Goal: Information Seeking & Learning: Learn about a topic

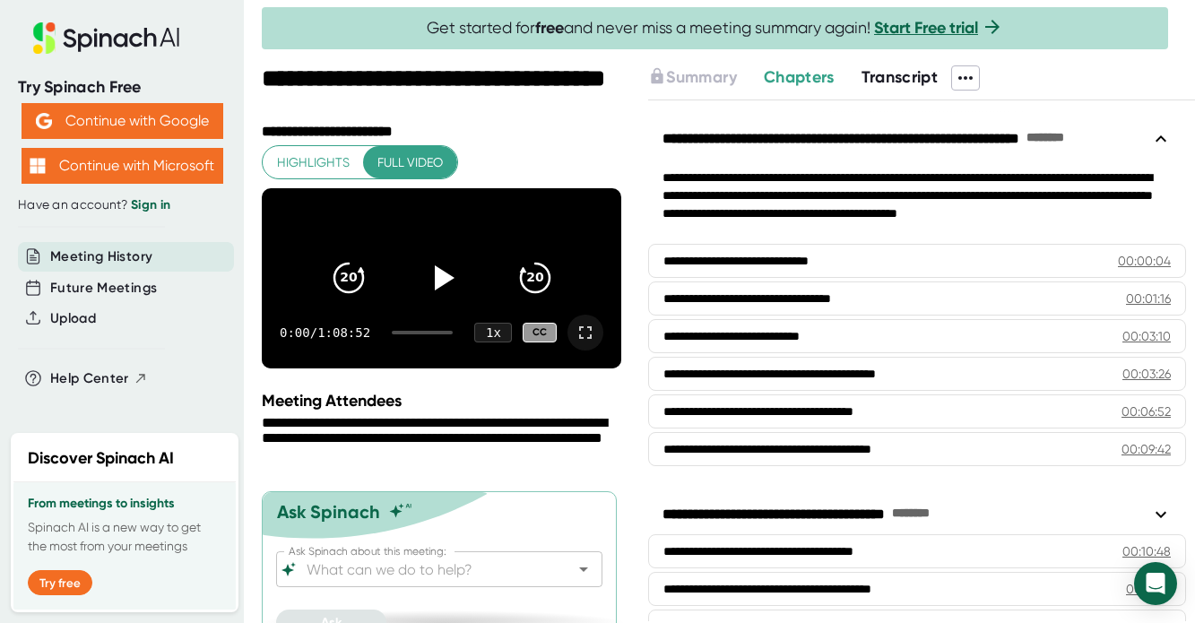
click at [586, 343] on icon at bounding box center [586, 333] width 22 height 22
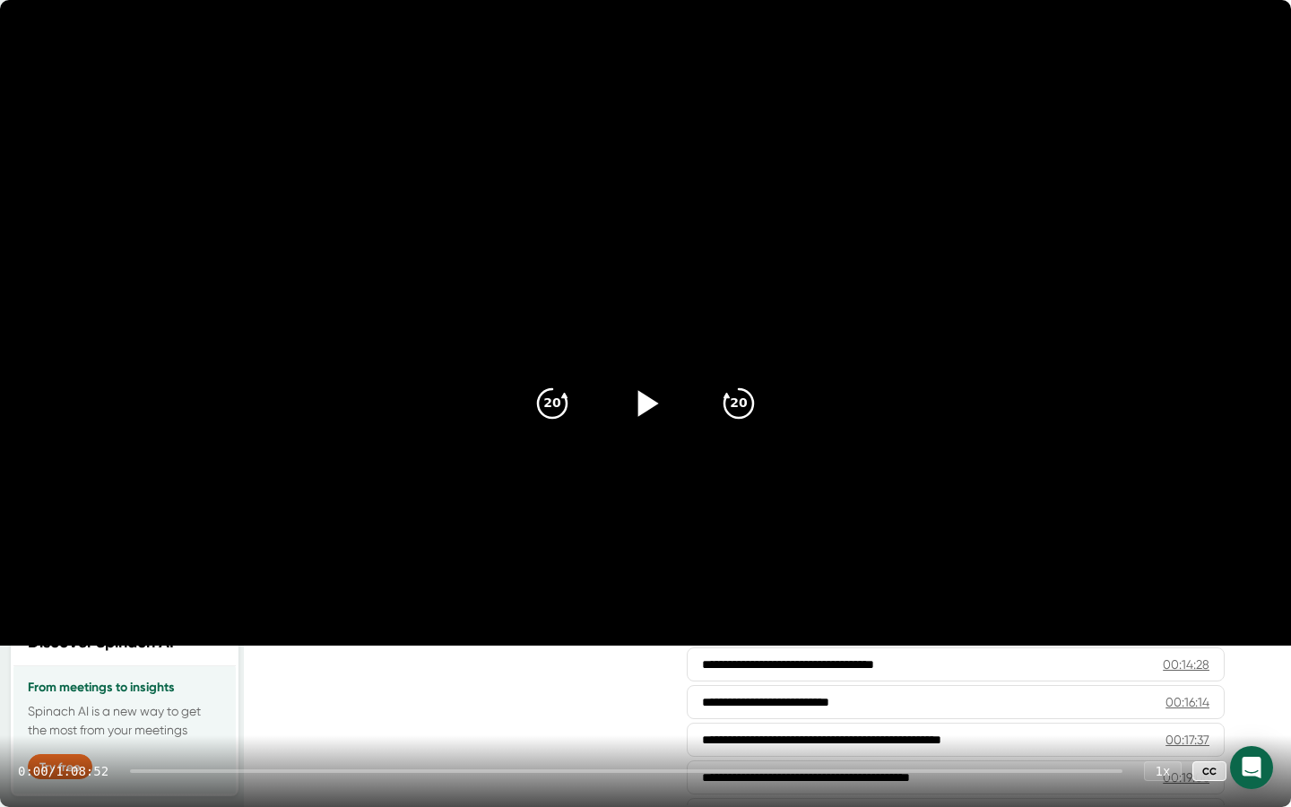
click at [646, 405] on icon at bounding box center [648, 403] width 21 height 26
click at [651, 402] on icon at bounding box center [645, 403] width 22 height 26
click at [648, 395] on icon at bounding box center [645, 403] width 45 height 45
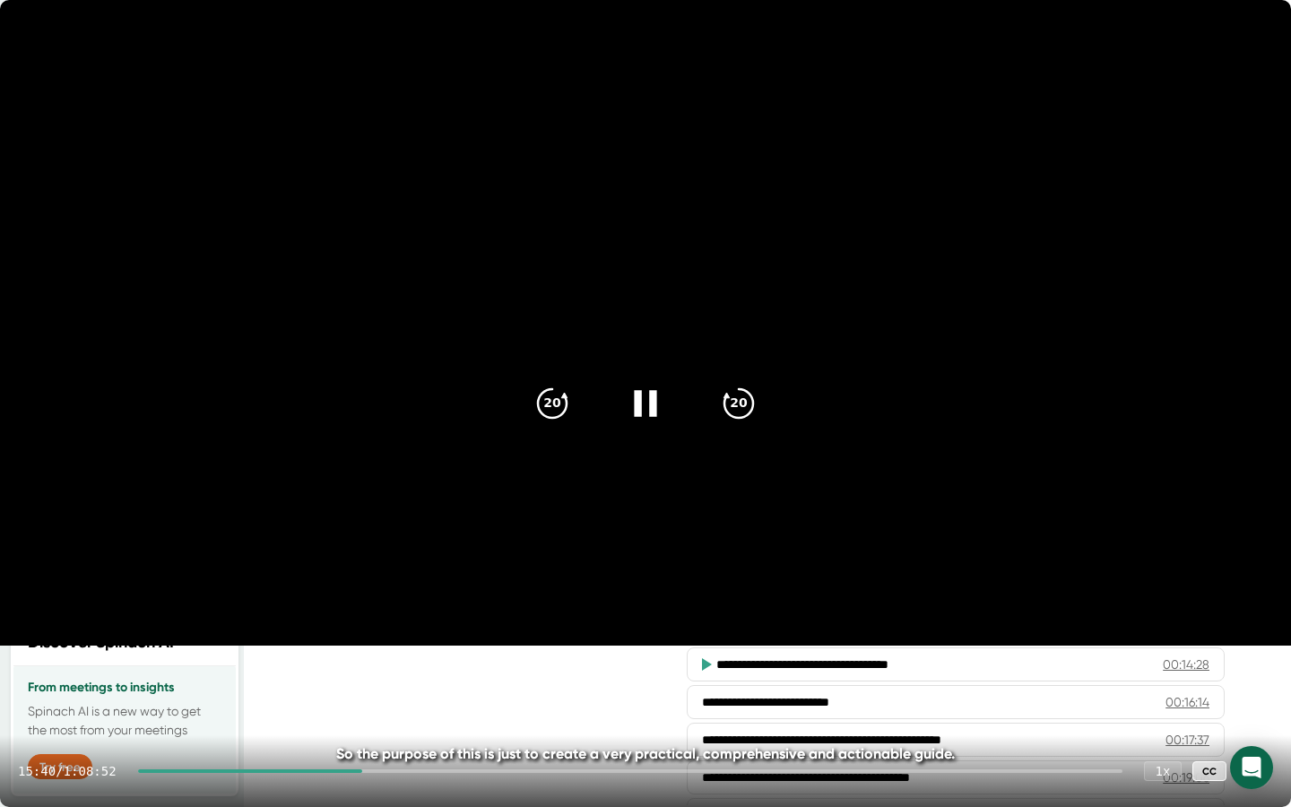
click at [648, 405] on icon at bounding box center [645, 403] width 45 height 45
click at [640, 399] on icon at bounding box center [648, 403] width 21 height 26
